Goal: Task Accomplishment & Management: Manage account settings

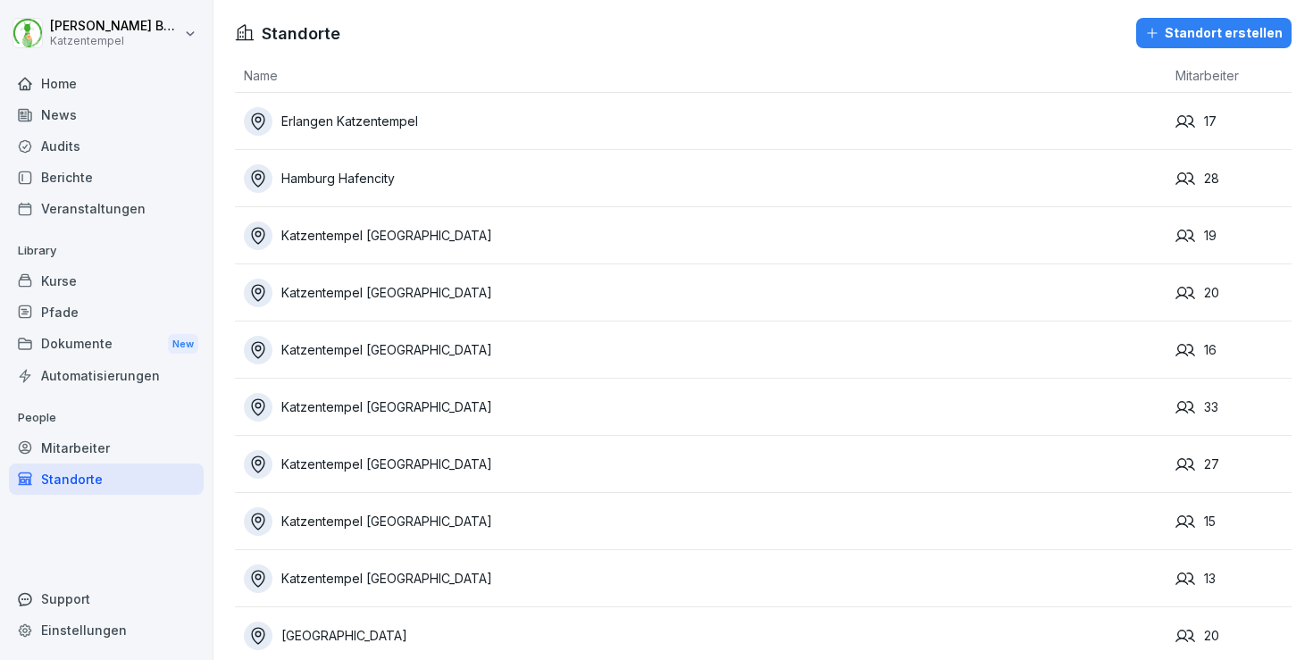
click at [54, 89] on div "Home" at bounding box center [106, 83] width 195 height 31
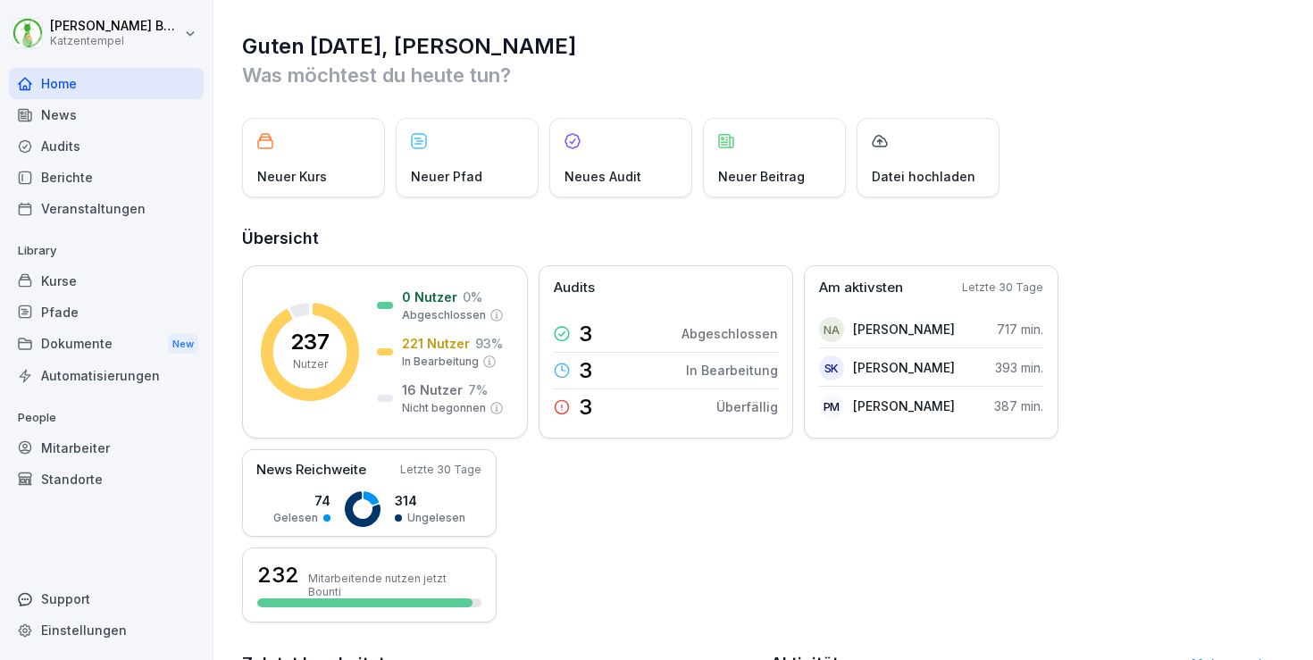
click at [99, 283] on div "Kurse" at bounding box center [106, 280] width 195 height 31
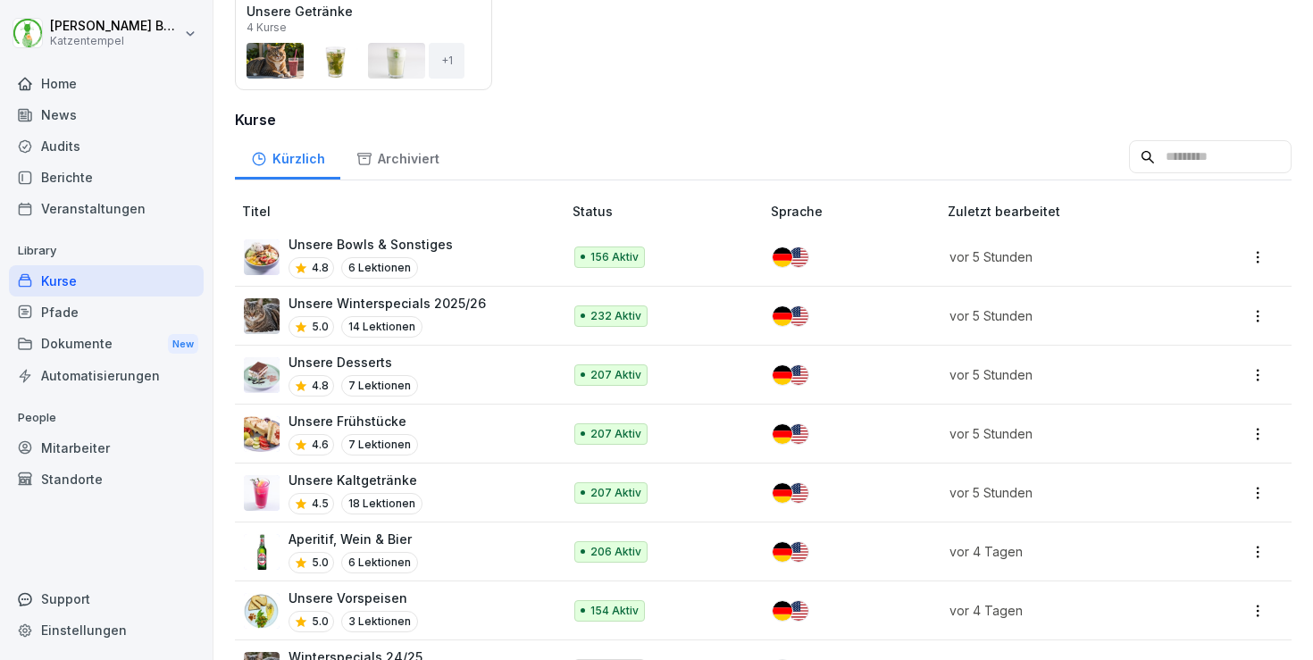
scroll to position [366, 0]
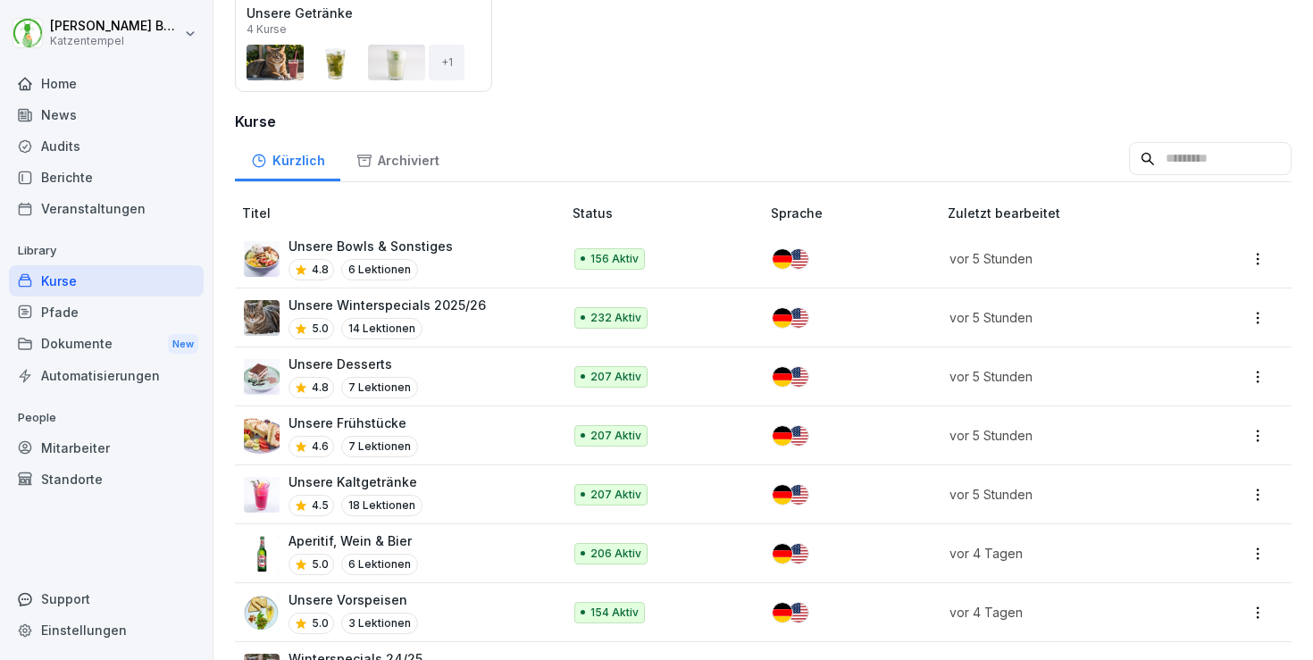
click at [474, 567] on div "Aperitif, Wein & Bier 5.0 6 Lektionen" at bounding box center [394, 553] width 300 height 44
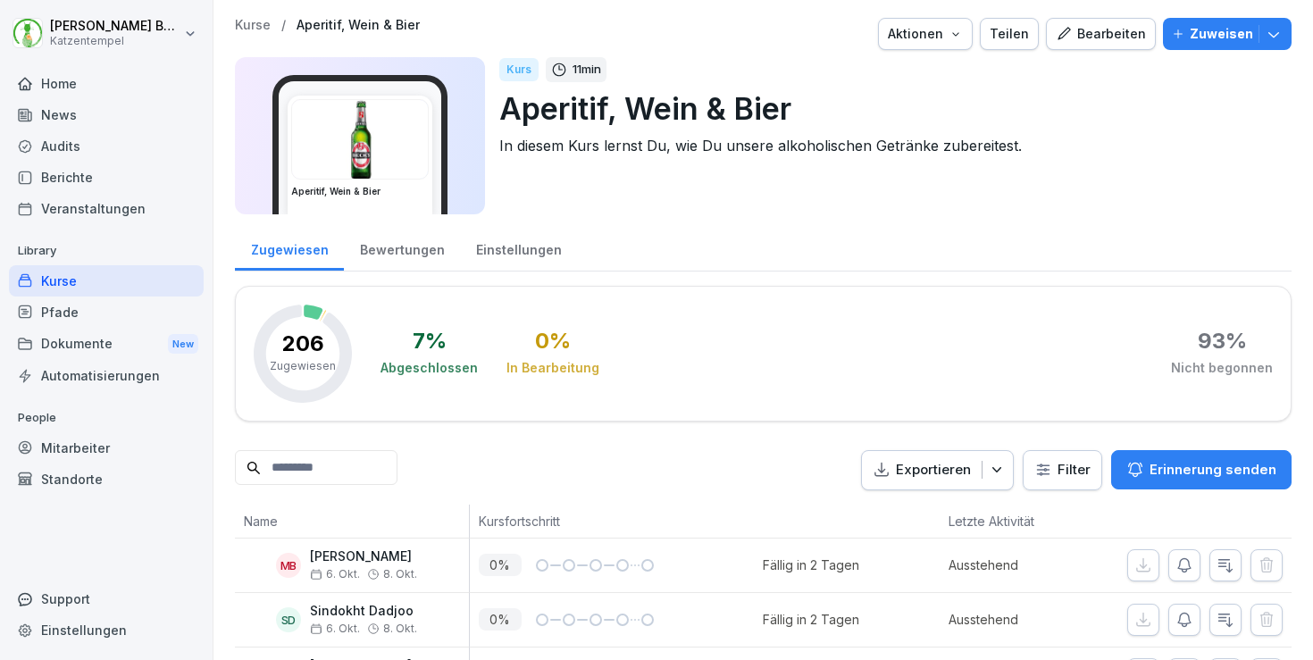
click at [407, 254] on div "Bewertungen" at bounding box center [402, 248] width 116 height 46
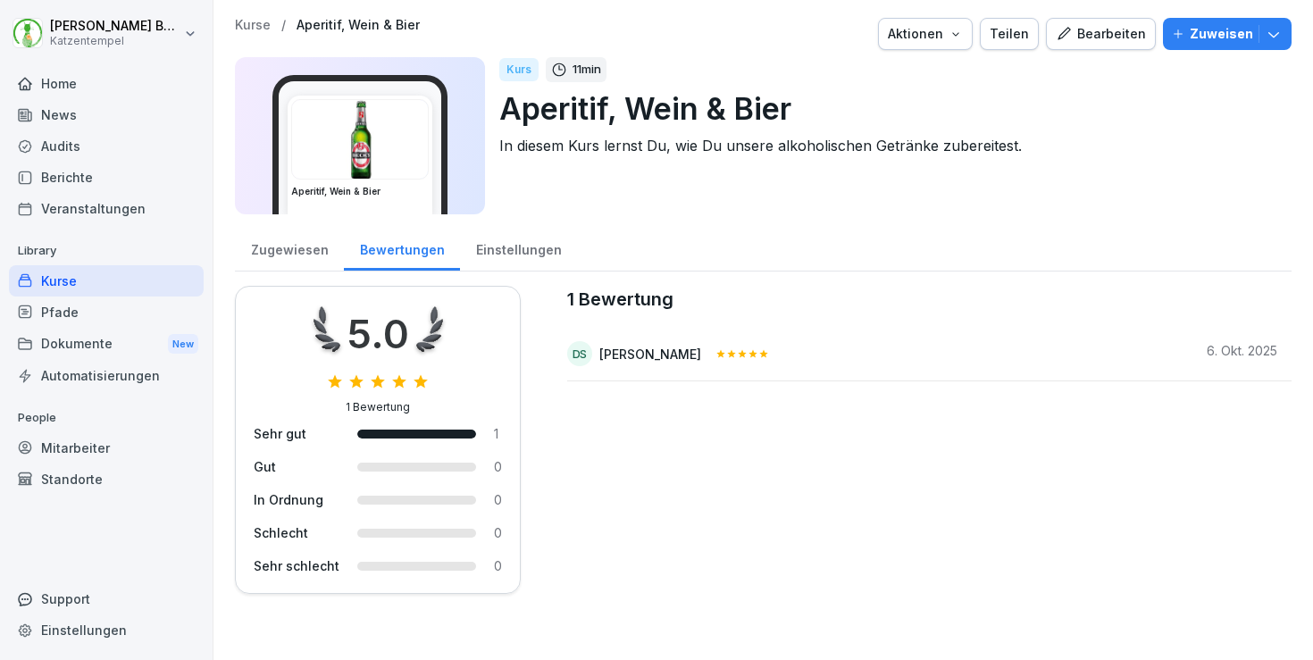
click at [239, 26] on p "Kurse" at bounding box center [253, 25] width 36 height 15
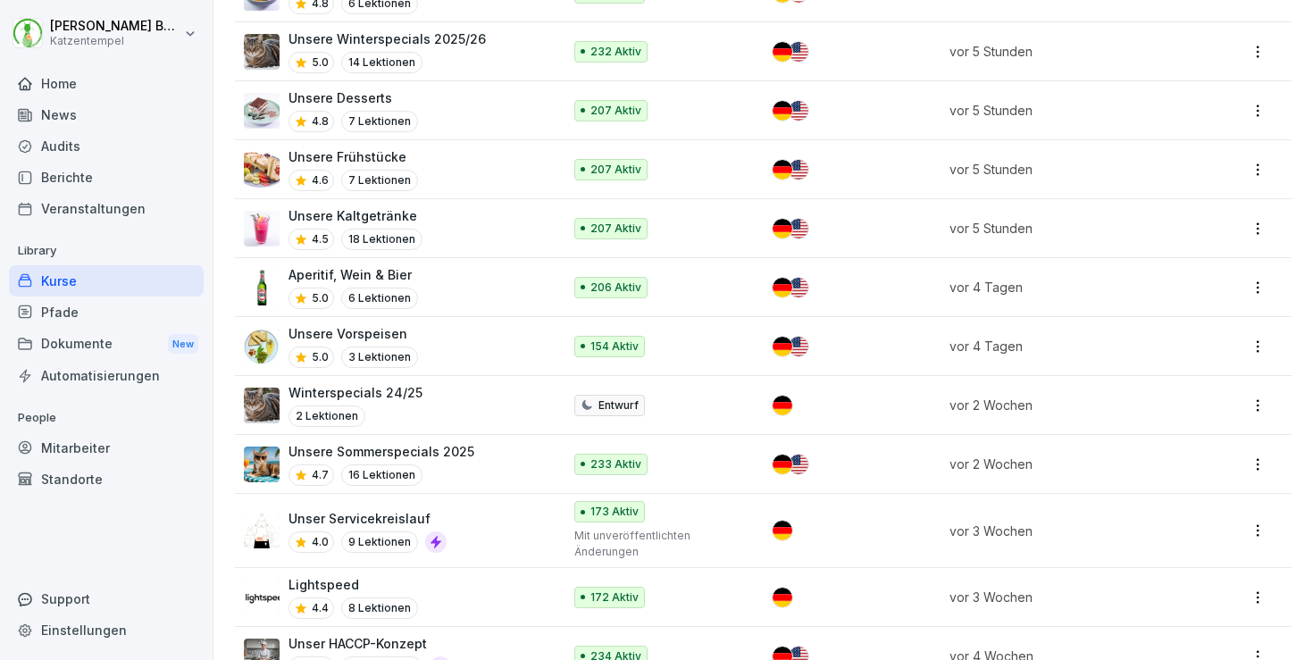
scroll to position [711, 0]
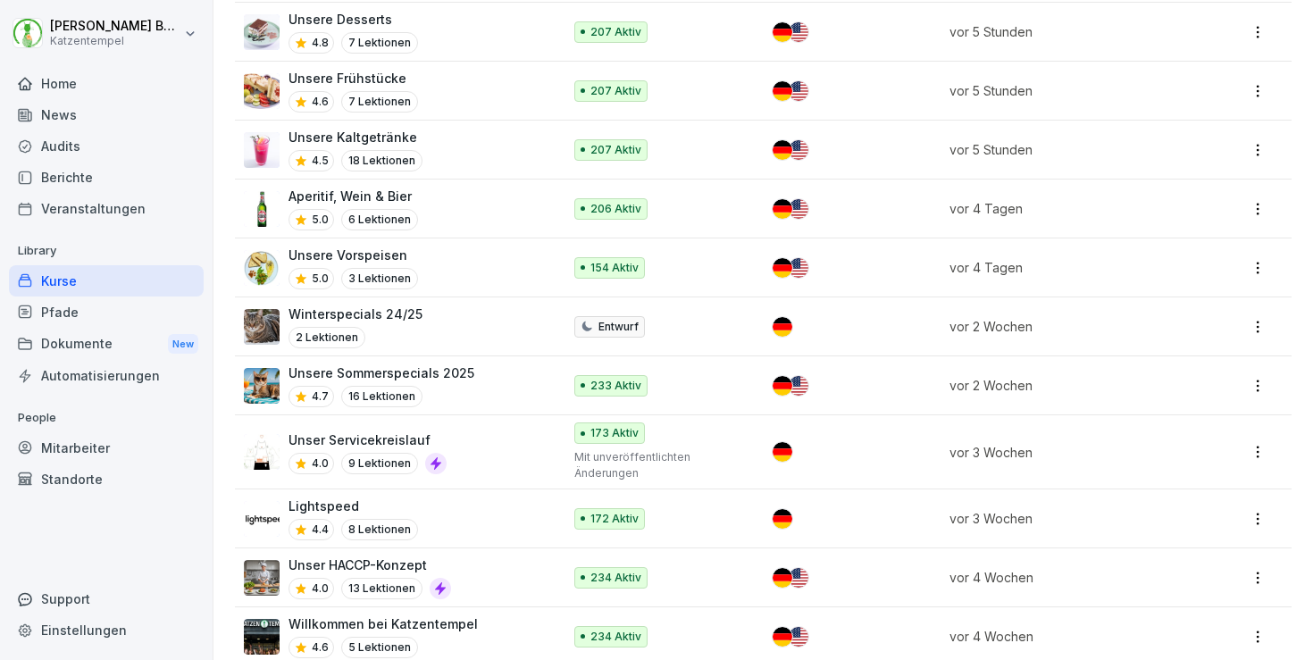
click at [452, 282] on div "Unsere Vorspeisen 5.0 3 Lektionen" at bounding box center [394, 268] width 300 height 44
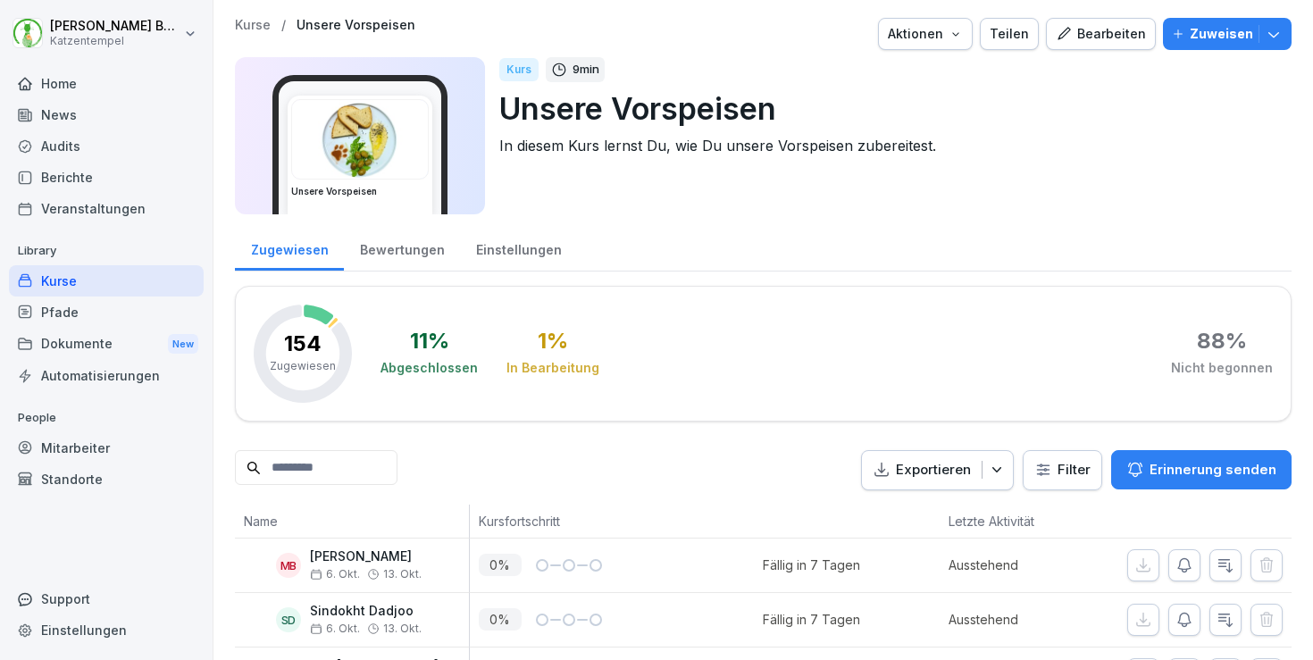
click at [416, 246] on div "Bewertungen" at bounding box center [402, 248] width 116 height 46
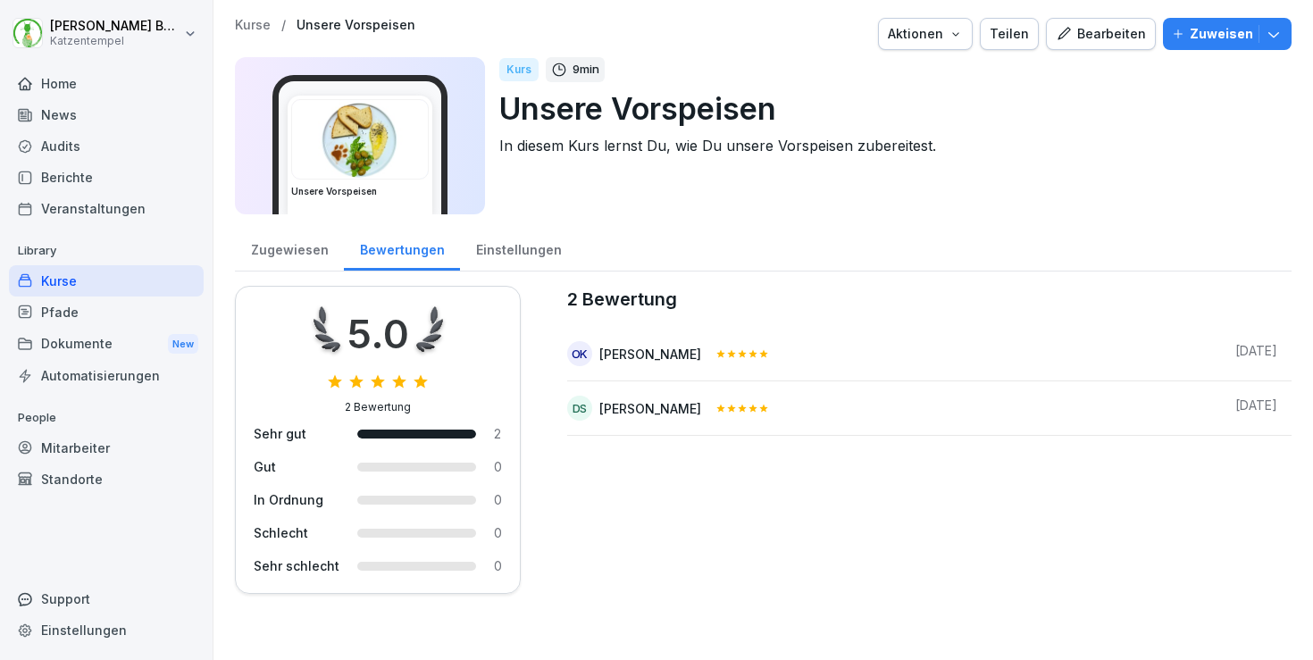
click at [252, 21] on p "Kurse" at bounding box center [253, 25] width 36 height 15
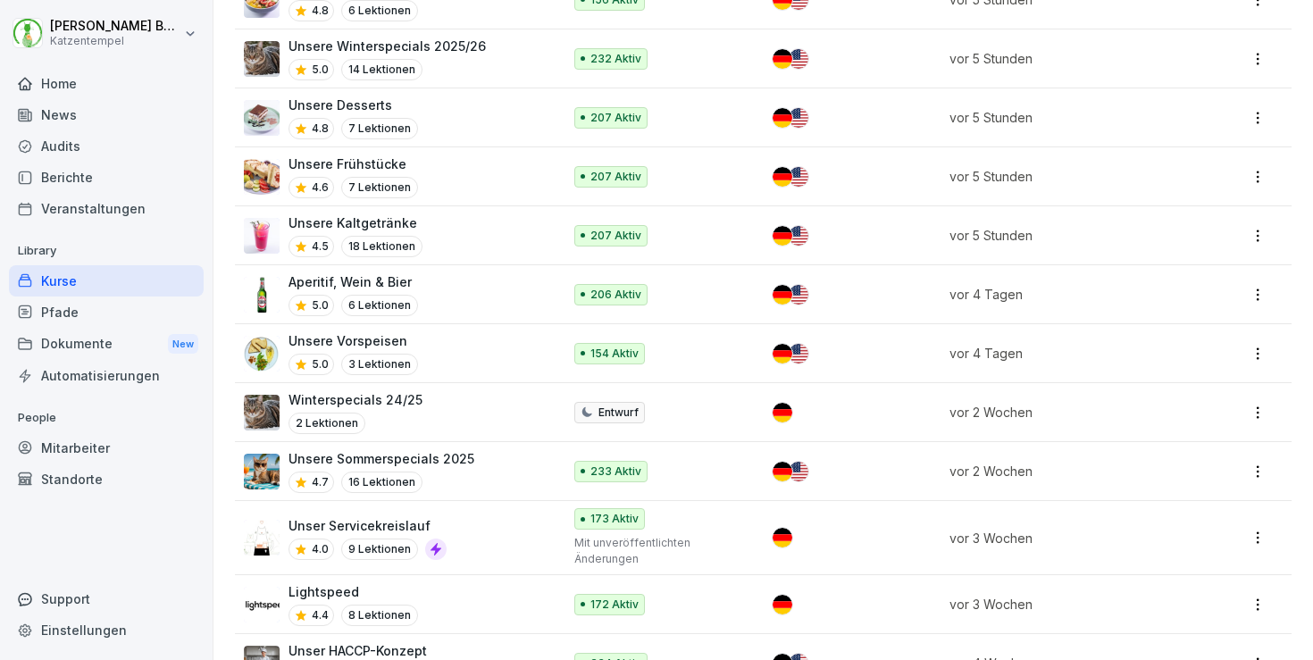
scroll to position [621, 0]
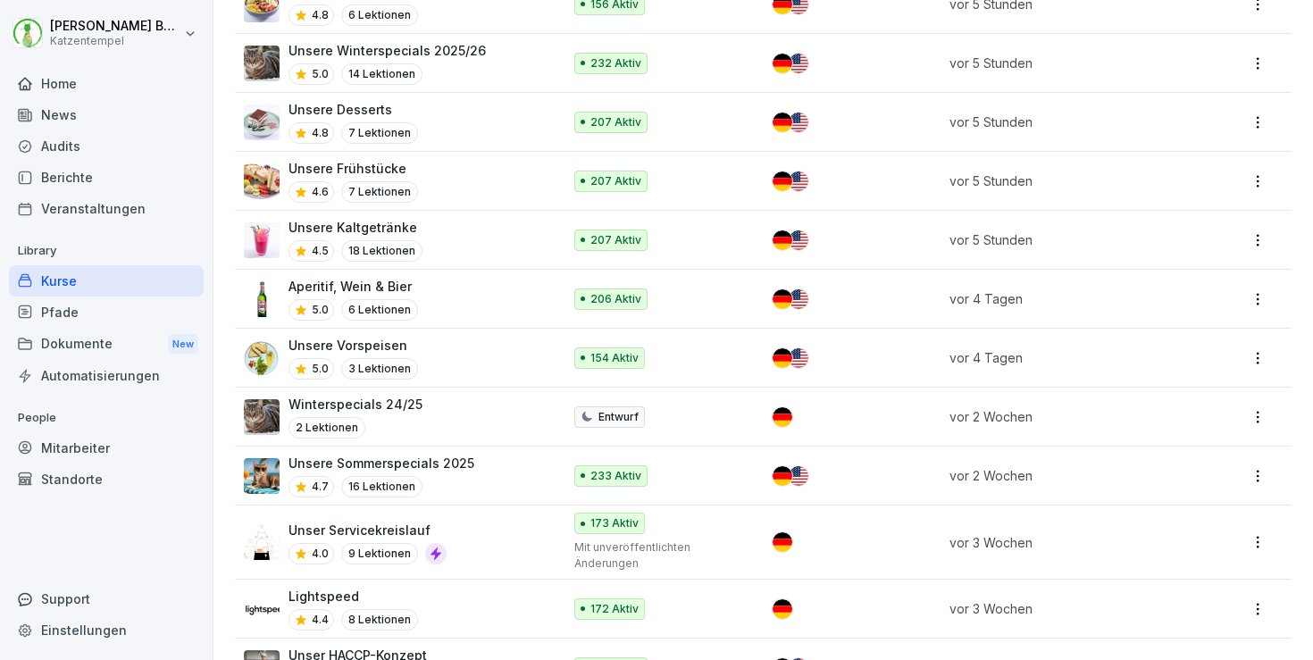
click at [465, 47] on p "Unsere Winterspecials 2025/26" at bounding box center [386, 50] width 197 height 19
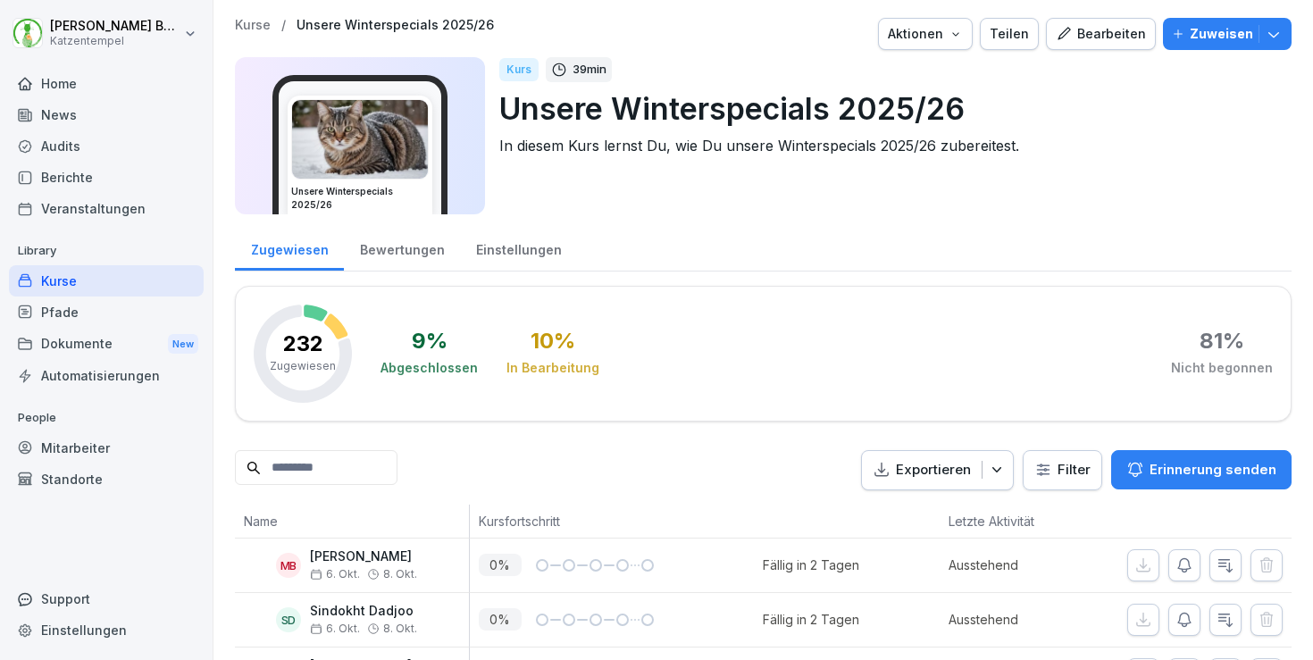
click at [417, 246] on div "Bewertungen" at bounding box center [402, 248] width 116 height 46
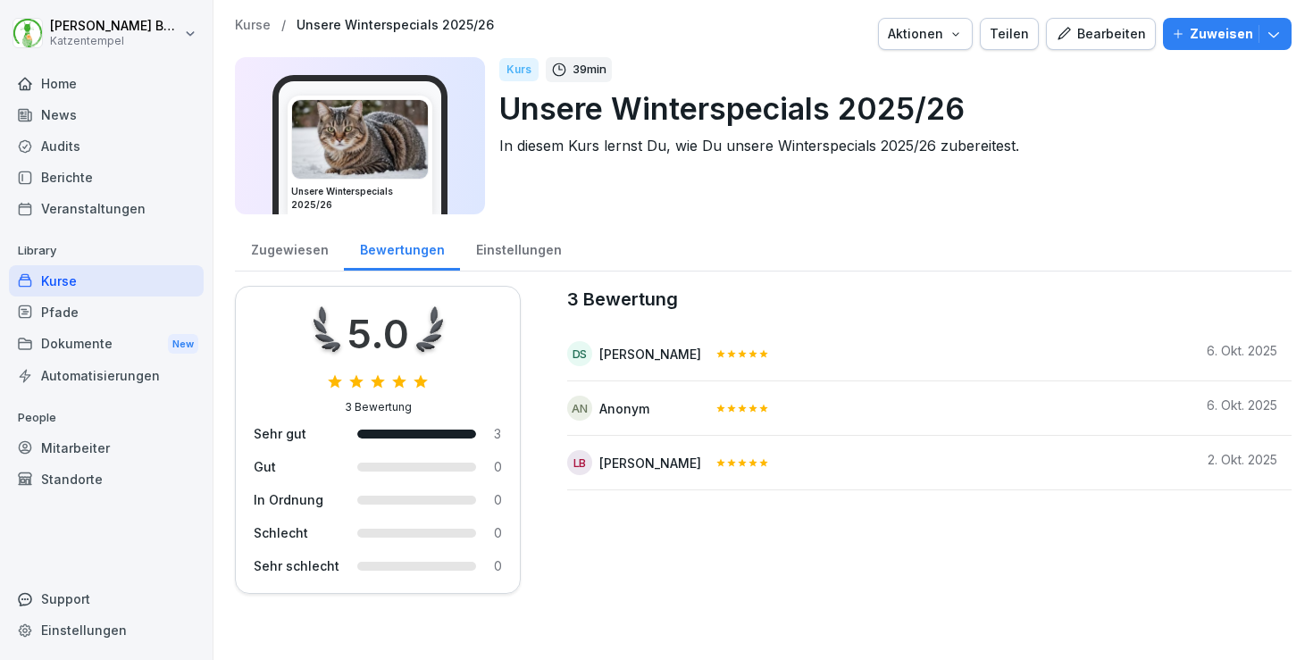
click at [259, 27] on p "Kurse" at bounding box center [253, 25] width 36 height 15
